Goal: Communication & Community: Share content

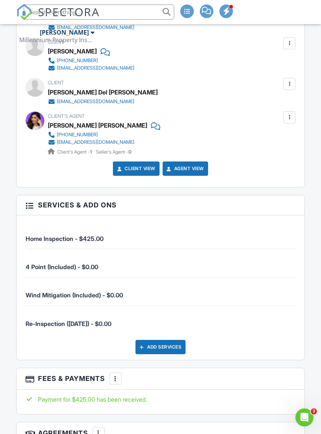
scroll to position [929, 0]
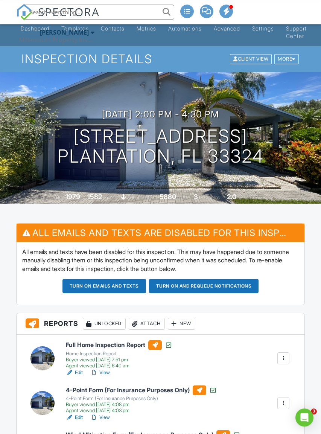
scroll to position [13, 0]
click at [85, 288] on button "Turn on emails and texts" at bounding box center [104, 286] width 84 height 14
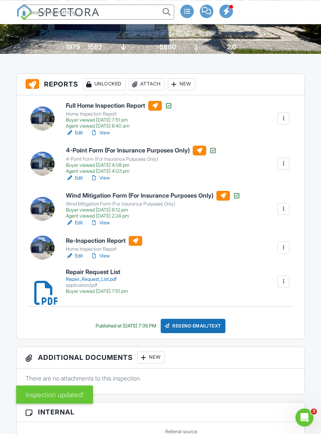
scroll to position [163, 0]
click at [218, 326] on div "Resend Email/Text" at bounding box center [193, 326] width 65 height 14
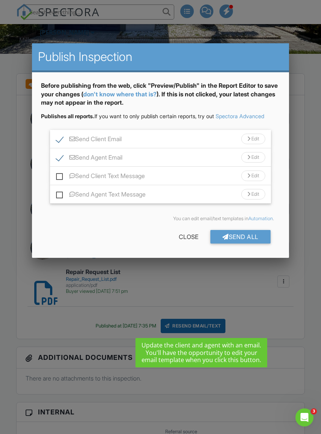
click at [62, 159] on label "Send Agent Email" at bounding box center [89, 158] width 66 height 9
checkbox input "false"
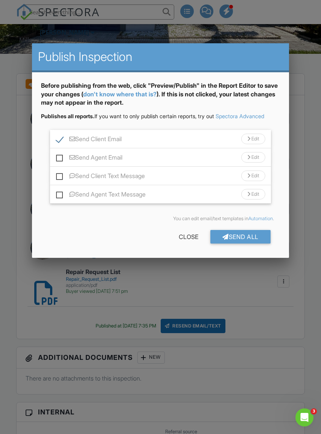
click at [61, 179] on label "Send Client Text Message" at bounding box center [100, 176] width 89 height 9
click at [61, 175] on input "Send Client Text Message" at bounding box center [58, 172] width 5 height 5
checkbox input "true"
click at [236, 238] on div "Send All" at bounding box center [240, 237] width 60 height 14
